Goal: Task Accomplishment & Management: Manage account settings

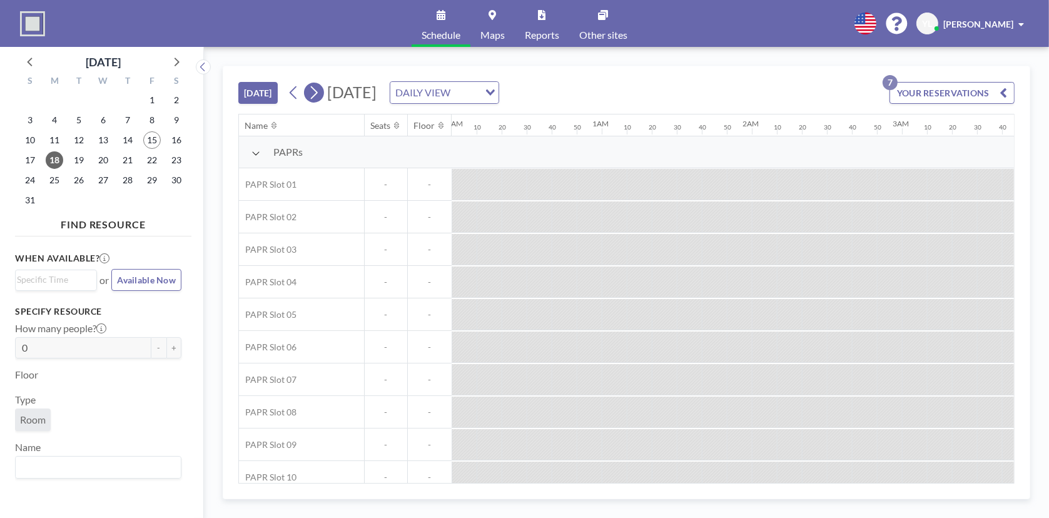
click at [318, 83] on icon at bounding box center [314, 92] width 12 height 19
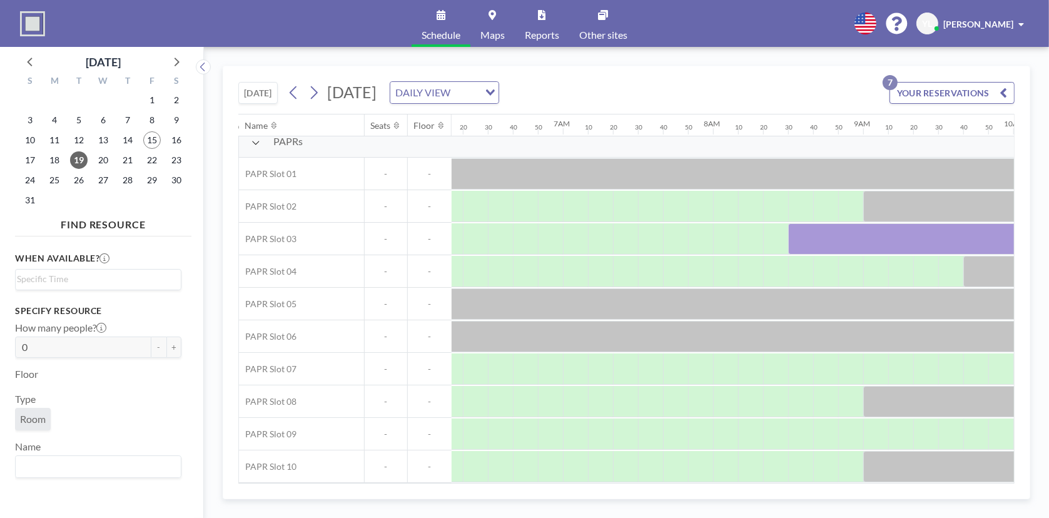
scroll to position [15, 931]
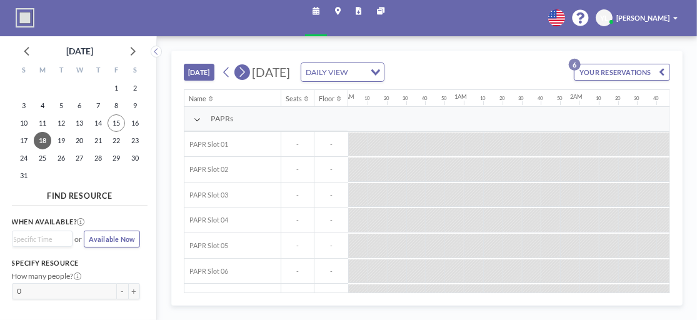
click at [240, 73] on icon at bounding box center [242, 72] width 9 height 14
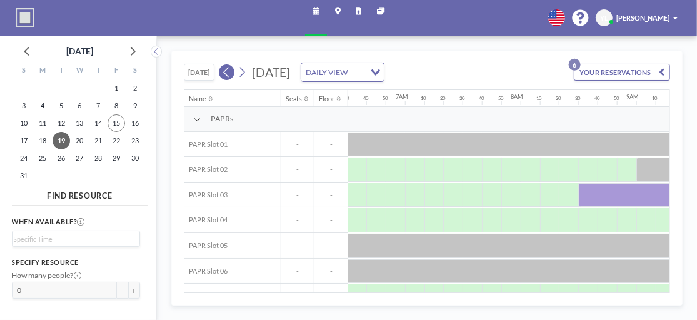
click at [223, 72] on icon at bounding box center [226, 72] width 9 height 14
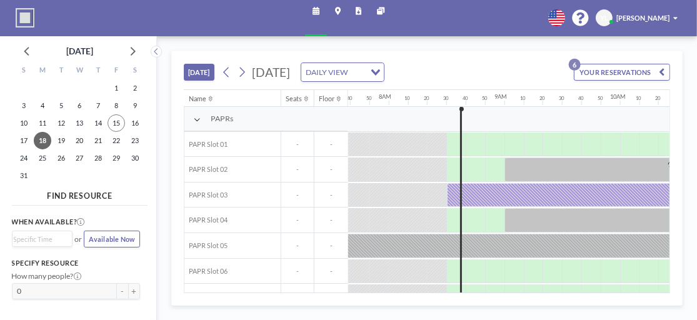
scroll to position [0, 938]
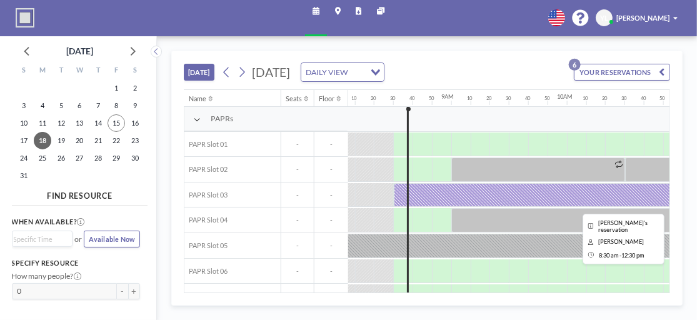
click at [479, 189] on div at bounding box center [625, 195] width 463 height 24
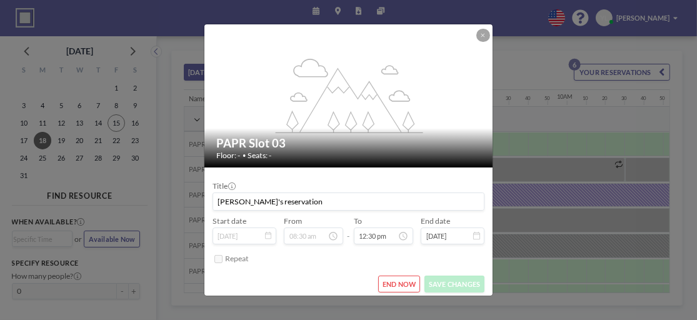
scroll to position [1459, 0]
click at [397, 280] on button "END NOW" at bounding box center [399, 284] width 43 height 17
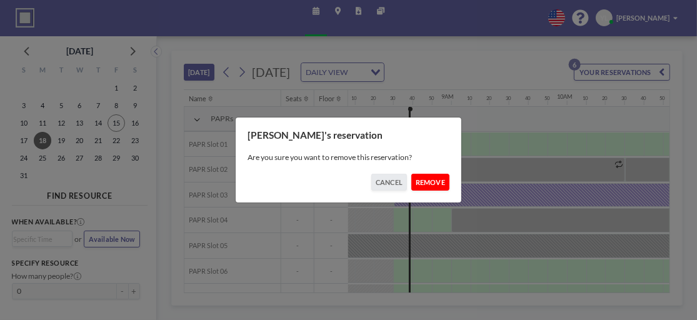
click at [430, 183] on button "REMOVE" at bounding box center [431, 182] width 39 height 17
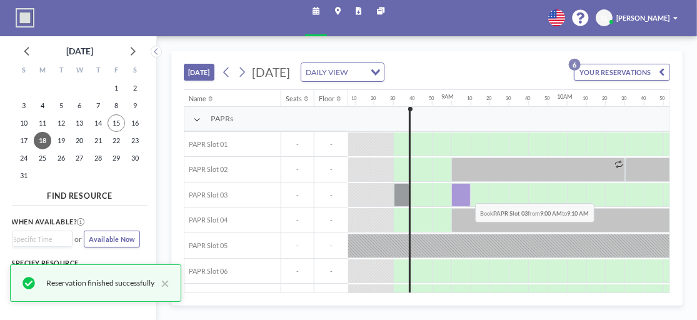
click at [466, 193] on div at bounding box center [461, 195] width 19 height 24
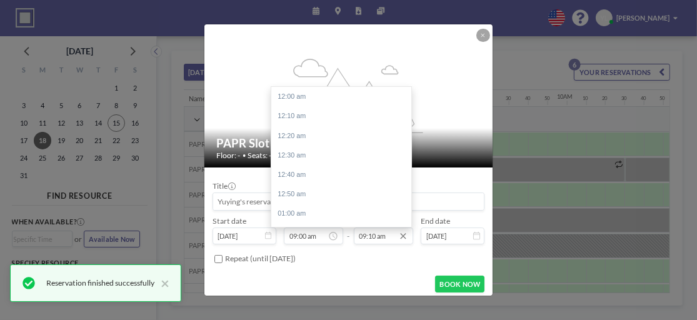
click at [373, 233] on input "09:10 am" at bounding box center [383, 236] width 59 height 16
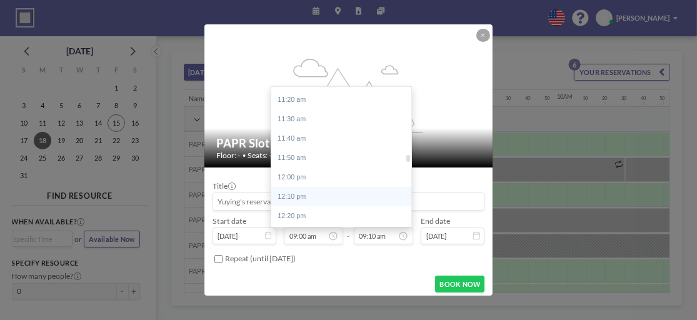
scroll to position [1383, 0]
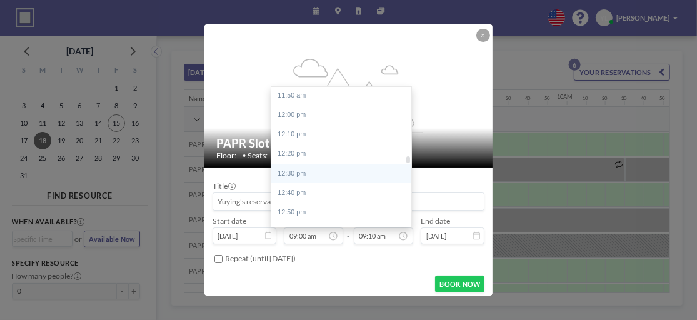
click at [343, 173] on div "12:30 pm" at bounding box center [344, 173] width 146 height 19
type input "12:30 pm"
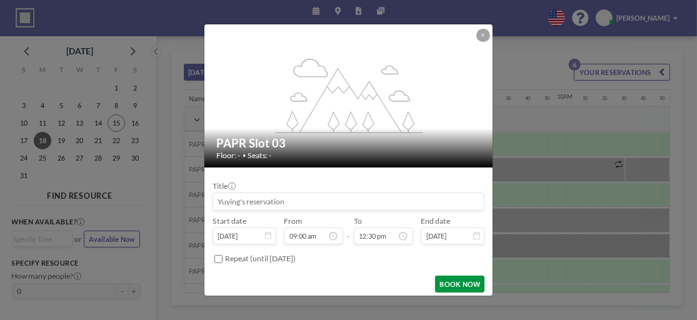
click at [455, 280] on button "BOOK NOW" at bounding box center [459, 284] width 49 height 17
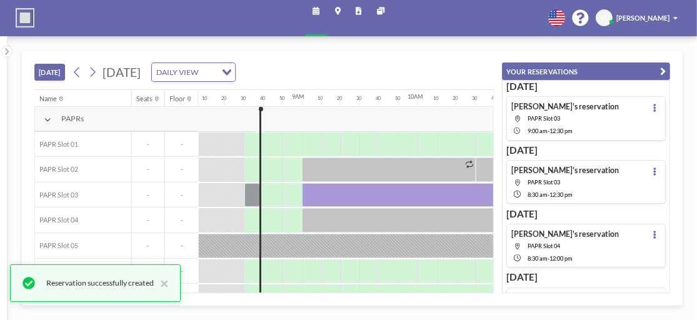
click at [661, 69] on icon "button" at bounding box center [664, 72] width 6 height 12
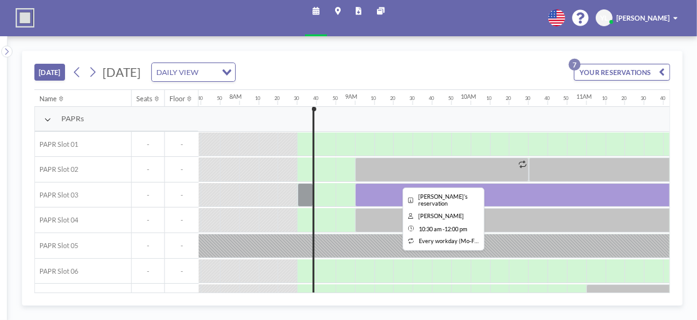
scroll to position [0, 876]
